Goal: Check status: Check status

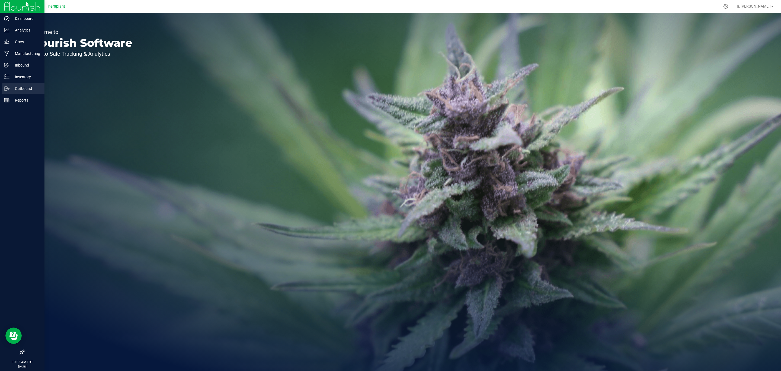
click at [20, 85] on div "Outbound" at bounding box center [23, 88] width 43 height 11
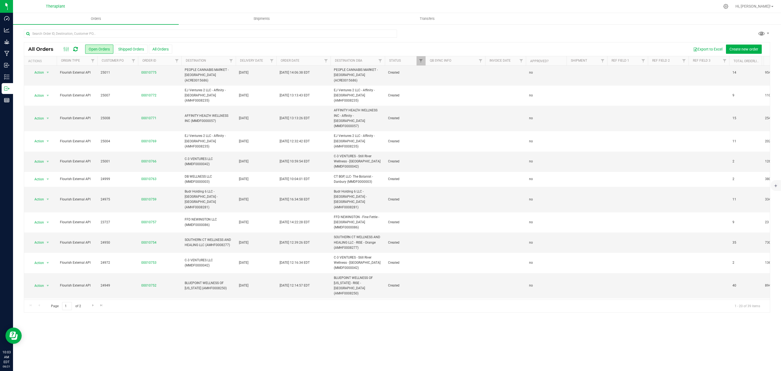
scroll to position [132, 0]
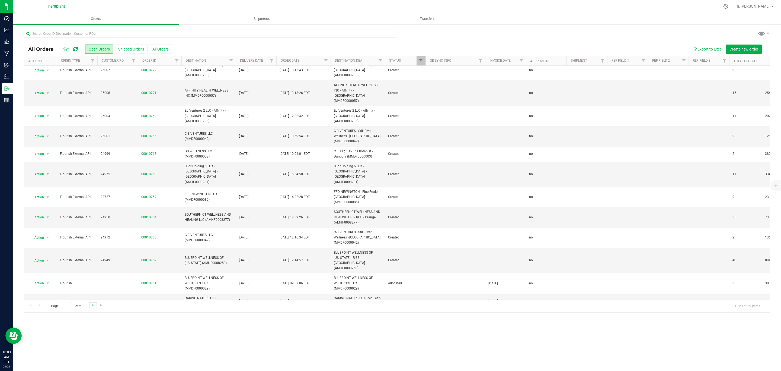
click at [92, 308] on link "Go to the next page" at bounding box center [93, 305] width 8 height 7
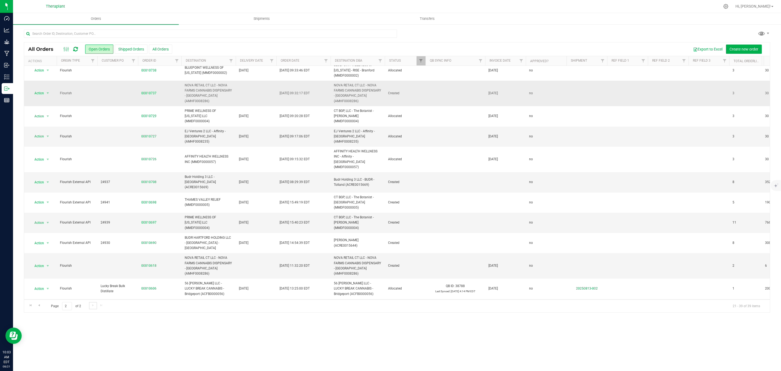
scroll to position [122, 0]
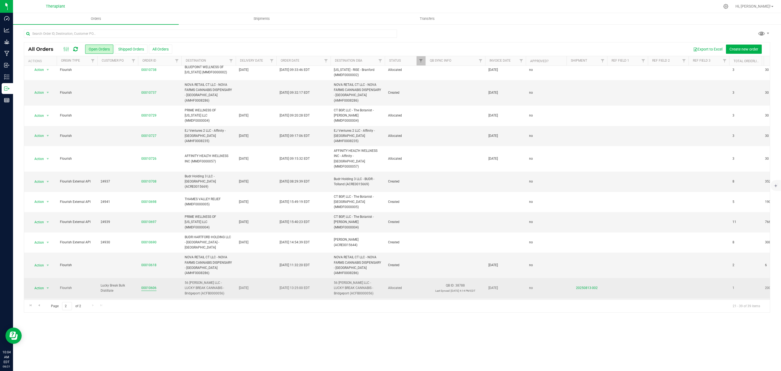
click at [144, 285] on link "00010606" at bounding box center [148, 287] width 15 height 5
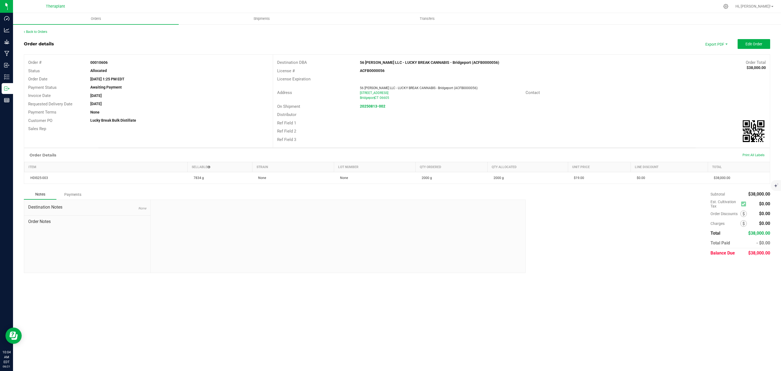
drag, startPoint x: 112, startPoint y: 62, endPoint x: 86, endPoint y: 65, distance: 26.8
click at [86, 65] on div "Order # 00010606" at bounding box center [148, 62] width 249 height 8
copy div "00010606"
